Goal: Check status: Check status

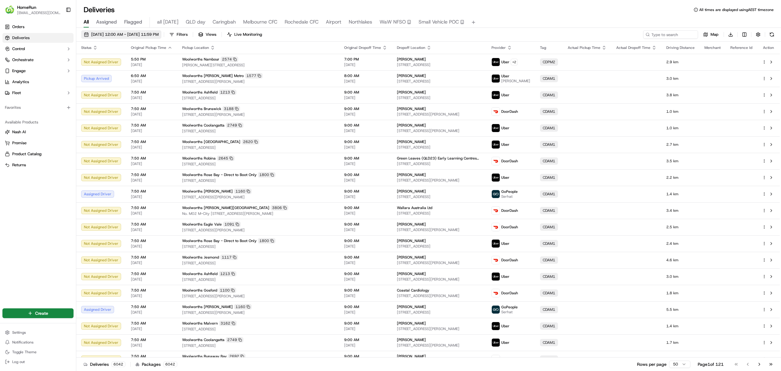
click at [93, 33] on span "[DATE] 12:00 AM - [DATE] 11:59 PM" at bounding box center [124, 34] width 67 height 5
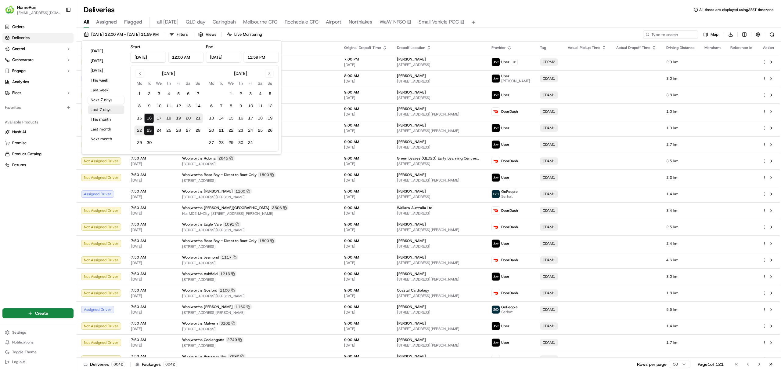
click at [103, 109] on button "Last 7 days" at bounding box center [106, 109] width 37 height 9
type input "[DATE]"
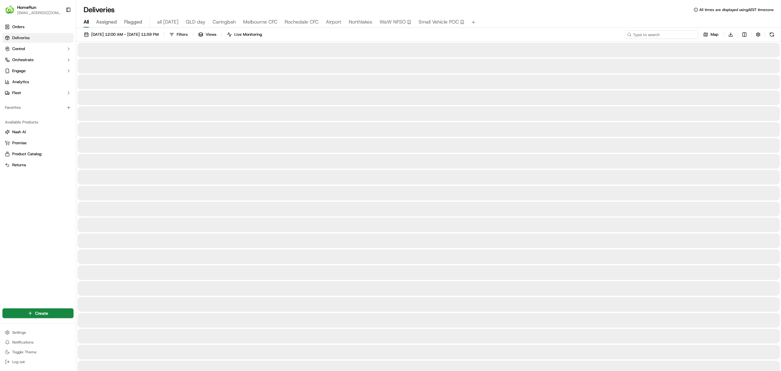
paste input "269571052"
click at [632, 33] on input "269571052" at bounding box center [661, 34] width 73 height 9
type input "269571052"
click at [772, 36] on button at bounding box center [772, 34] width 9 height 9
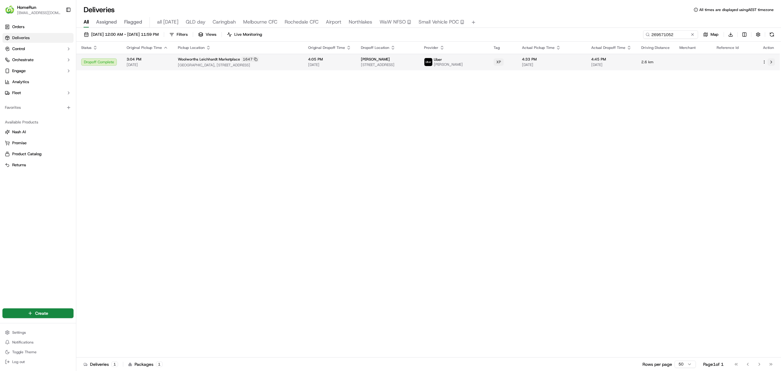
click at [770, 63] on button at bounding box center [771, 61] width 7 height 7
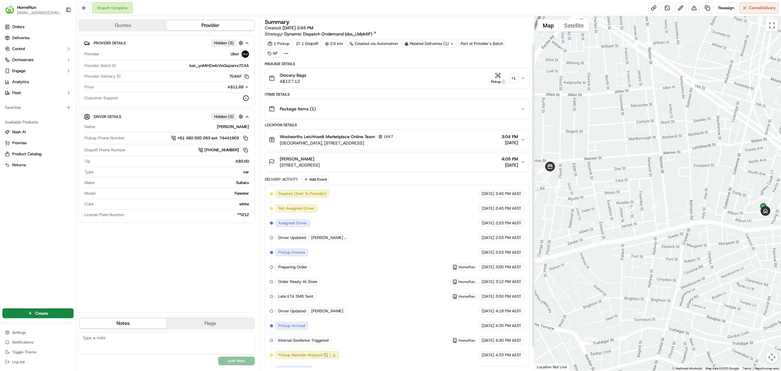
scroll to position [59, 0]
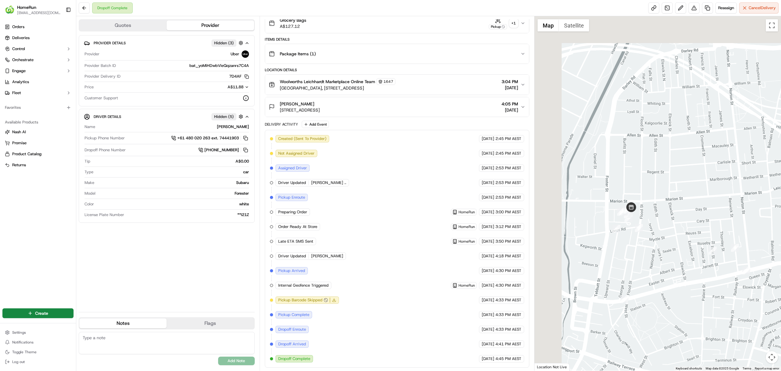
drag, startPoint x: 564, startPoint y: 205, endPoint x: 662, endPoint y: 252, distance: 108.1
click at [662, 252] on div at bounding box center [658, 193] width 247 height 354
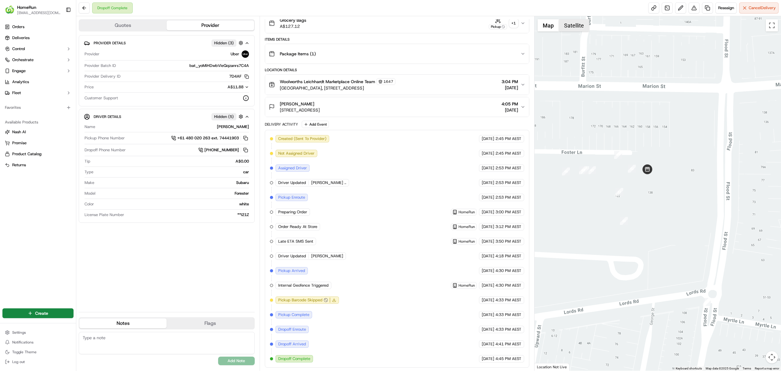
click at [569, 27] on button "Satellite" at bounding box center [574, 25] width 30 height 12
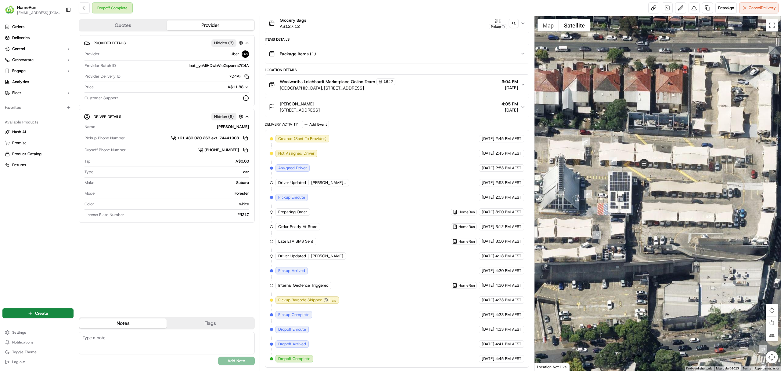
drag, startPoint x: 708, startPoint y: 188, endPoint x: 640, endPoint y: 179, distance: 69.1
click at [640, 179] on div at bounding box center [658, 193] width 247 height 354
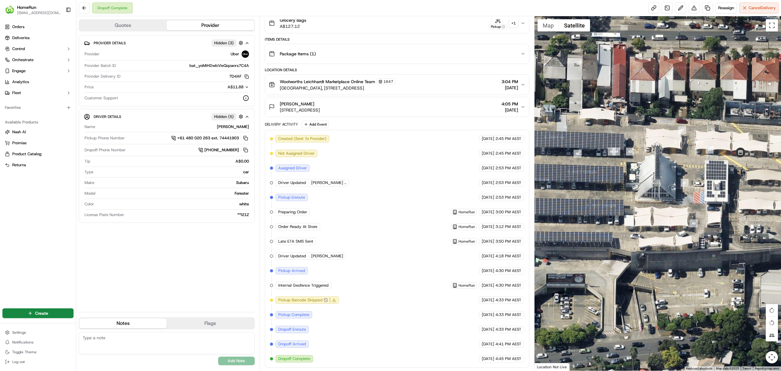
drag, startPoint x: 586, startPoint y: 196, endPoint x: 683, endPoint y: 198, distance: 96.8
click at [683, 198] on div at bounding box center [658, 193] width 247 height 354
